Goal: Task Accomplishment & Management: Use online tool/utility

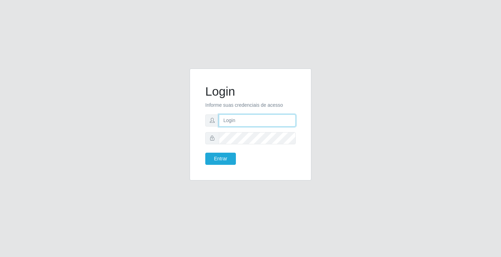
click at [246, 119] on input "text" at bounding box center [257, 121] width 77 height 12
type input "paulo@ideal"
click at [222, 160] on button "Entrar" at bounding box center [220, 159] width 31 height 12
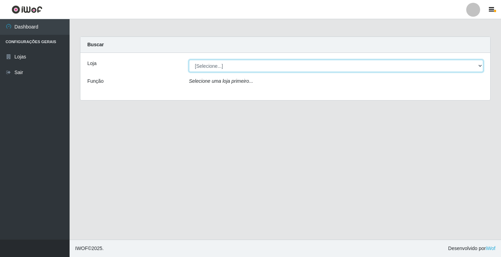
click at [247, 64] on select "[Selecione...] Ideal - Conceição" at bounding box center [336, 66] width 294 height 12
select select "231"
click at [189, 60] on select "[Selecione...] Ideal - Conceição" at bounding box center [336, 66] width 294 height 12
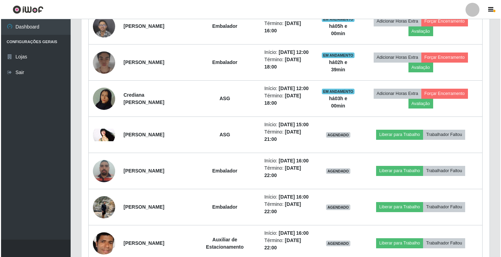
scroll to position [418, 0]
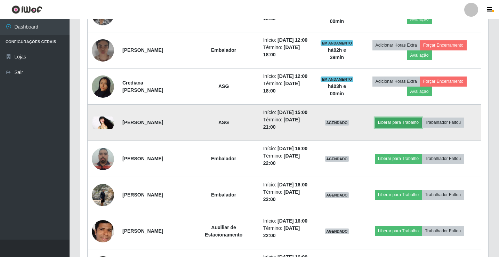
click at [404, 127] on button "Liberar para Trabalho" at bounding box center [398, 123] width 47 height 10
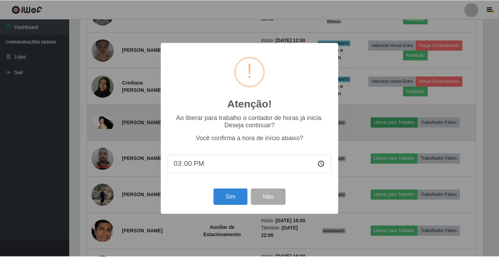
scroll to position [144, 405]
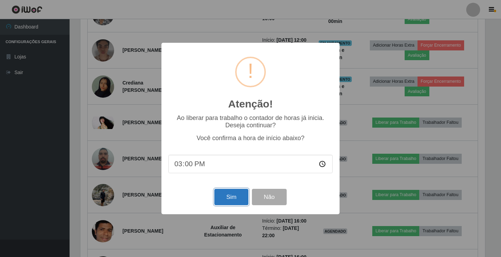
click at [227, 198] on button "Sim" at bounding box center [231, 197] width 34 height 16
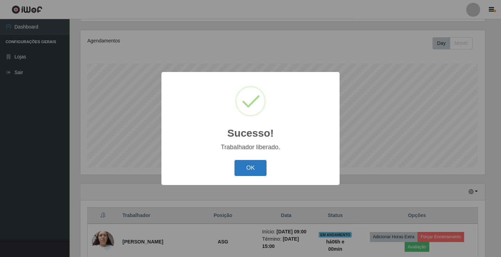
click at [249, 164] on button "OK" at bounding box center [251, 168] width 32 height 16
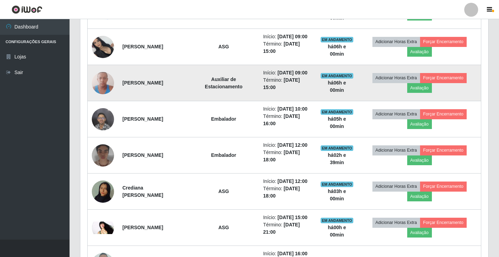
scroll to position [325, 0]
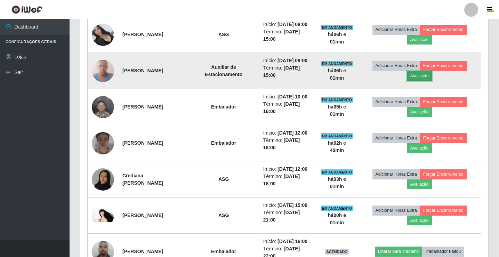
click at [427, 81] on button "Avaliação" at bounding box center [420, 76] width 25 height 10
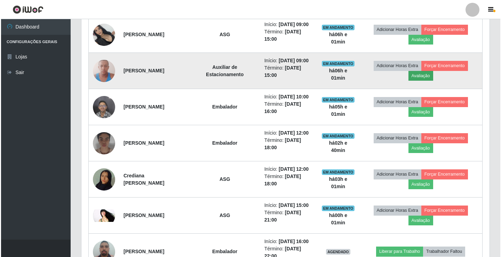
scroll to position [144, 405]
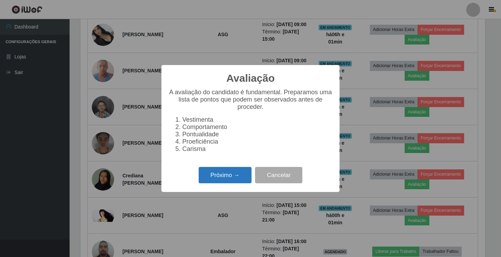
click at [236, 175] on button "Próximo →" at bounding box center [225, 175] width 53 height 16
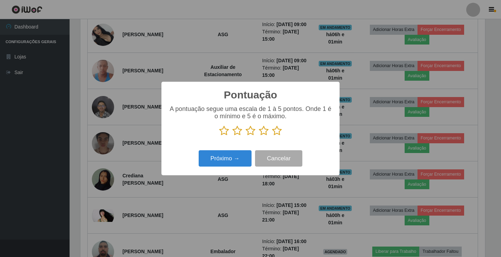
scroll to position [347896, 347635]
click at [265, 132] on icon at bounding box center [264, 131] width 10 height 10
click at [259, 136] on input "radio" at bounding box center [259, 136] width 0 height 0
click at [225, 155] on button "Próximo →" at bounding box center [225, 158] width 53 height 16
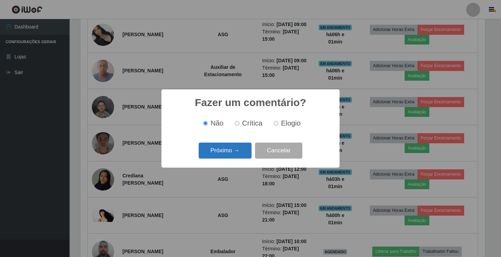
click at [227, 152] on button "Próximo →" at bounding box center [225, 151] width 53 height 16
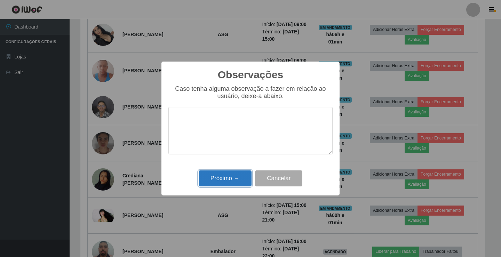
click at [222, 178] on button "Próximo →" at bounding box center [225, 179] width 53 height 16
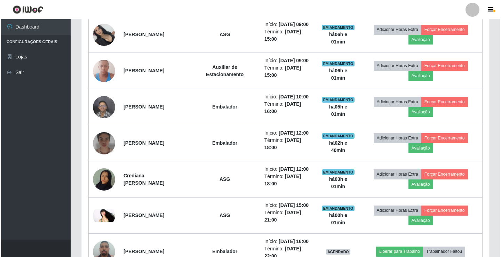
scroll to position [144, 408]
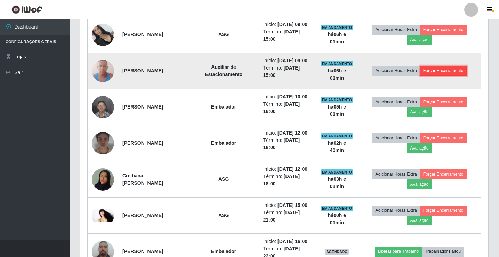
click at [459, 76] on button "Forçar Encerramento" at bounding box center [443, 71] width 47 height 10
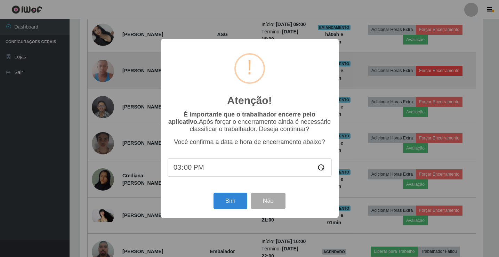
scroll to position [144, 405]
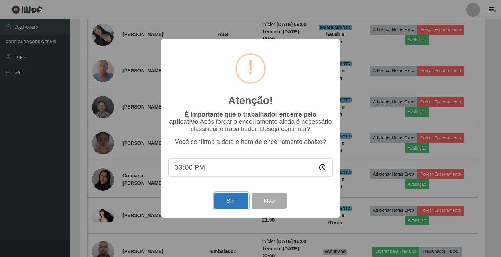
click at [230, 202] on button "Sim" at bounding box center [231, 201] width 34 height 16
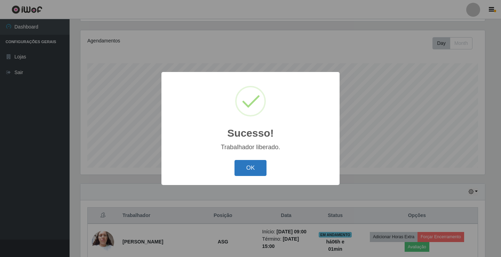
click at [248, 162] on button "OK" at bounding box center [251, 168] width 32 height 16
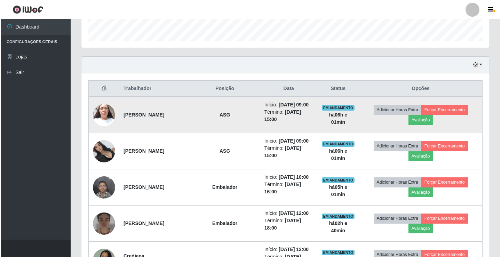
scroll to position [220, 0]
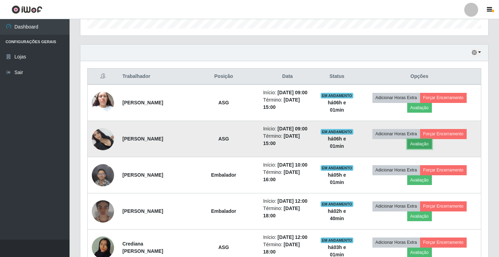
click at [426, 149] on button "Avaliação" at bounding box center [420, 144] width 25 height 10
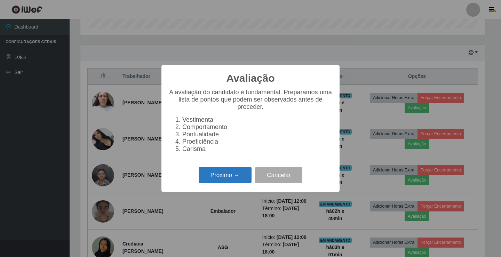
click at [230, 175] on button "Próximo →" at bounding box center [225, 175] width 53 height 16
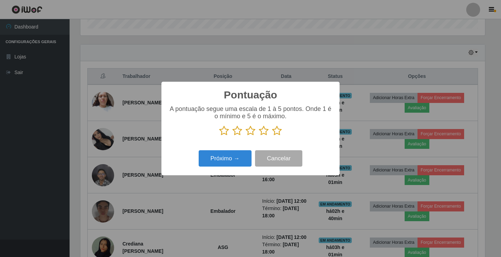
click at [264, 132] on icon at bounding box center [264, 131] width 10 height 10
click at [259, 136] on input "radio" at bounding box center [259, 136] width 0 height 0
click at [230, 156] on button "Próximo →" at bounding box center [225, 158] width 53 height 16
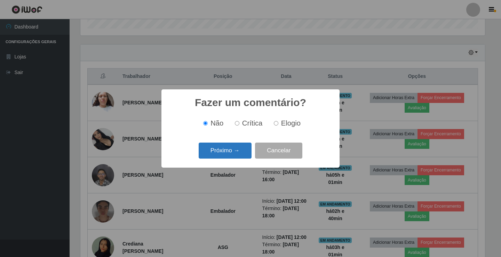
click at [234, 149] on button "Próximo →" at bounding box center [225, 151] width 53 height 16
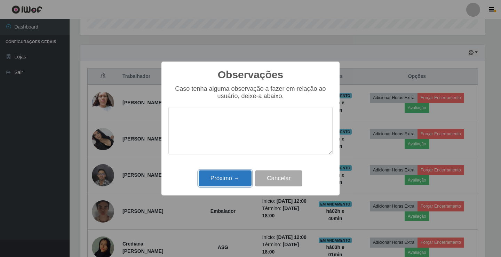
click at [231, 178] on button "Próximo →" at bounding box center [225, 179] width 53 height 16
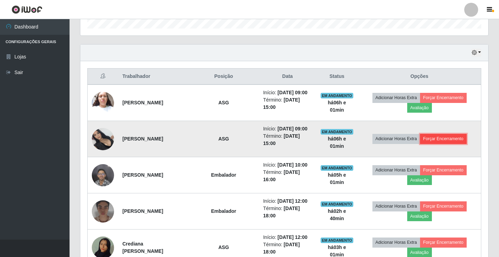
click at [457, 144] on button "Forçar Encerramento" at bounding box center [443, 139] width 47 height 10
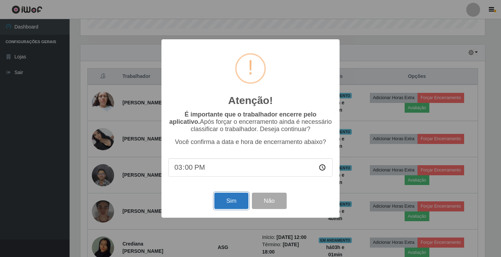
click at [237, 200] on button "Sim" at bounding box center [231, 201] width 34 height 16
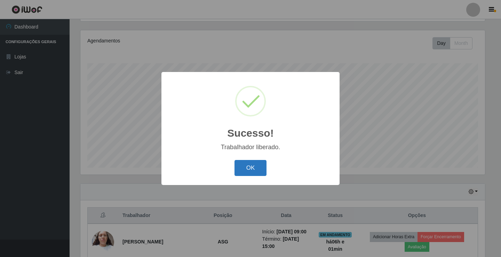
click at [256, 167] on button "OK" at bounding box center [251, 168] width 32 height 16
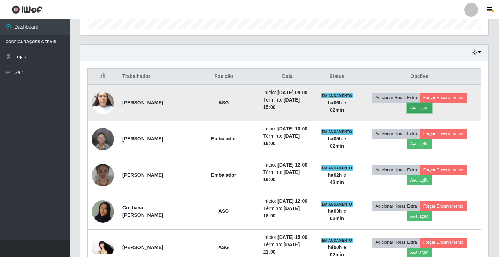
click at [427, 112] on button "Avaliação" at bounding box center [420, 108] width 25 height 10
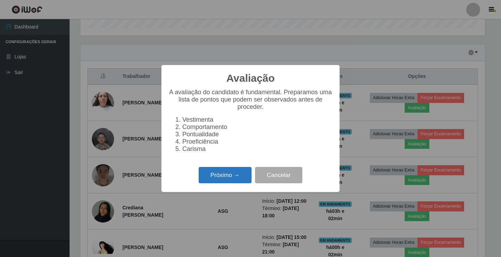
click at [226, 179] on button "Próximo →" at bounding box center [225, 175] width 53 height 16
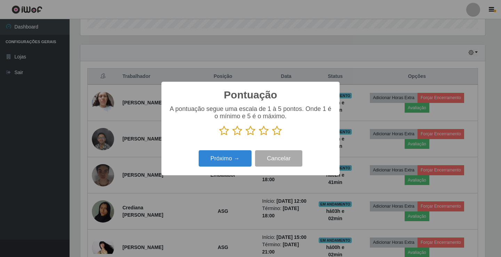
click at [250, 134] on icon at bounding box center [251, 131] width 10 height 10
click at [246, 136] on input "radio" at bounding box center [246, 136] width 0 height 0
click at [238, 155] on button "Próximo →" at bounding box center [225, 158] width 53 height 16
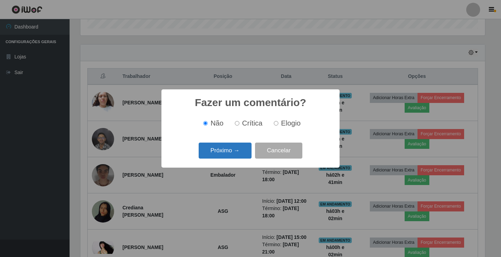
click at [242, 152] on button "Próximo →" at bounding box center [225, 151] width 53 height 16
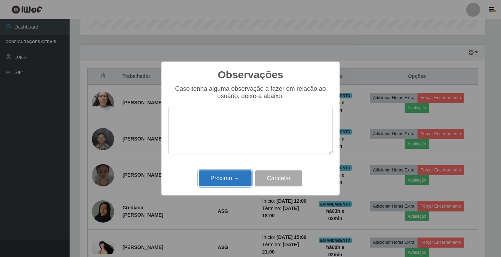
click at [236, 175] on button "Próximo →" at bounding box center [225, 179] width 53 height 16
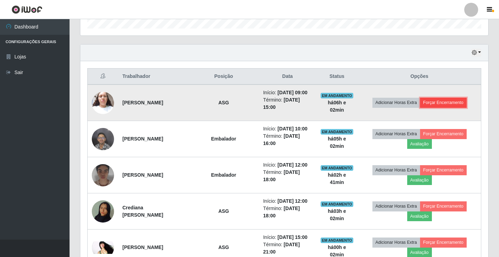
click at [456, 106] on button "Forçar Encerramento" at bounding box center [443, 103] width 47 height 10
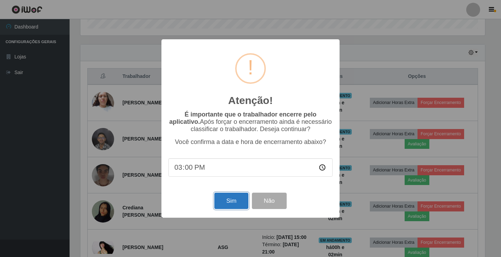
click at [231, 200] on button "Sim" at bounding box center [231, 201] width 34 height 16
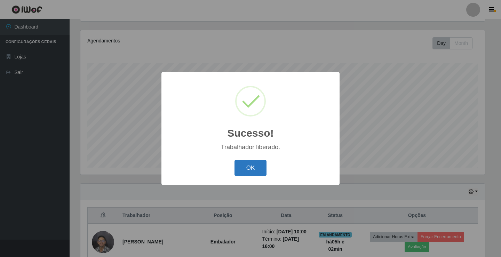
click at [251, 169] on button "OK" at bounding box center [251, 168] width 32 height 16
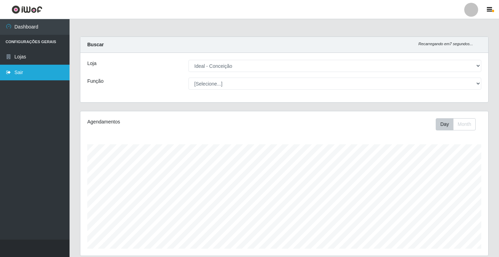
click at [19, 71] on link "Sair" at bounding box center [35, 73] width 70 height 16
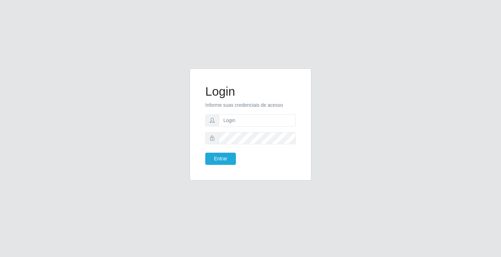
click at [128, 102] on div "Login Informe suas credenciais de acesso Entrar" at bounding box center [250, 129] width 397 height 120
